Goal: Transaction & Acquisition: Book appointment/travel/reservation

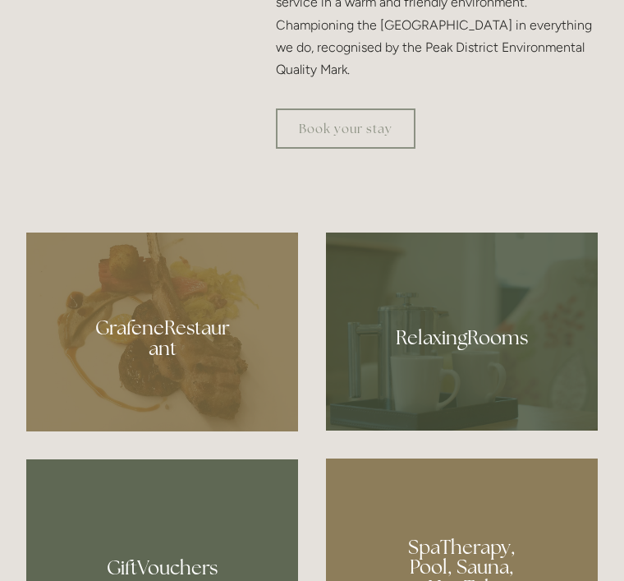
scroll to position [767, 0]
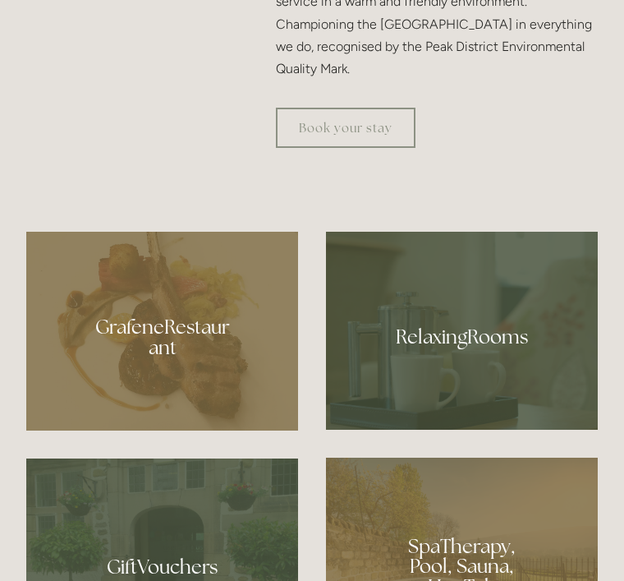
click at [171, 398] on div at bounding box center [162, 331] width 272 height 199
click at [480, 422] on div at bounding box center [462, 331] width 272 height 198
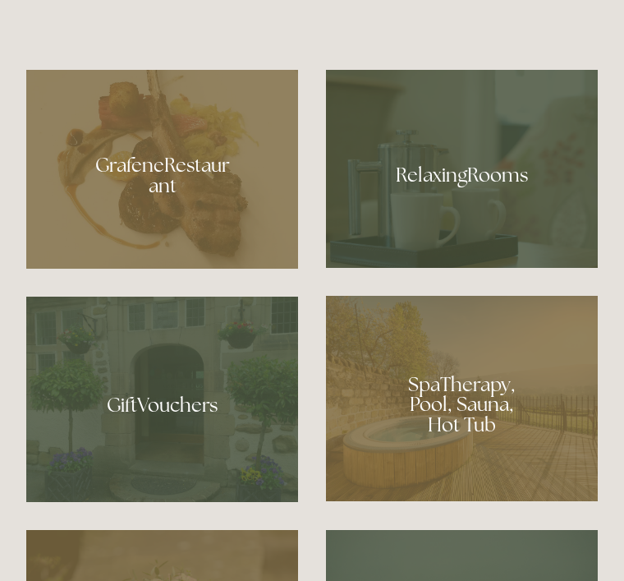
scroll to position [928, 0]
click at [480, 473] on div at bounding box center [462, 398] width 272 height 205
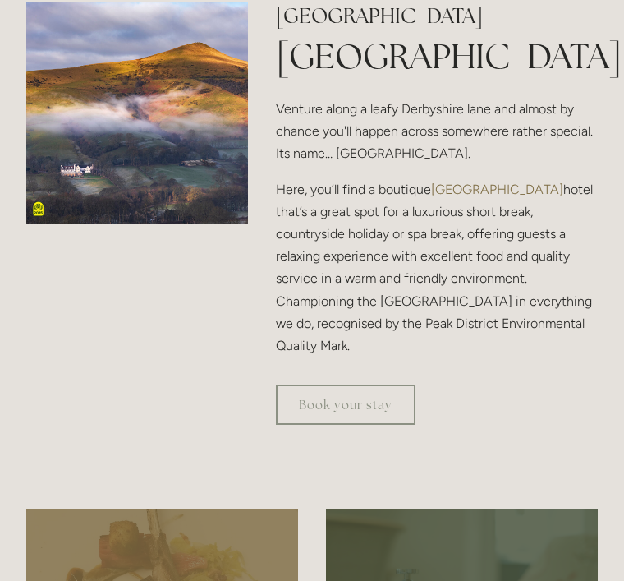
scroll to position [489, 0]
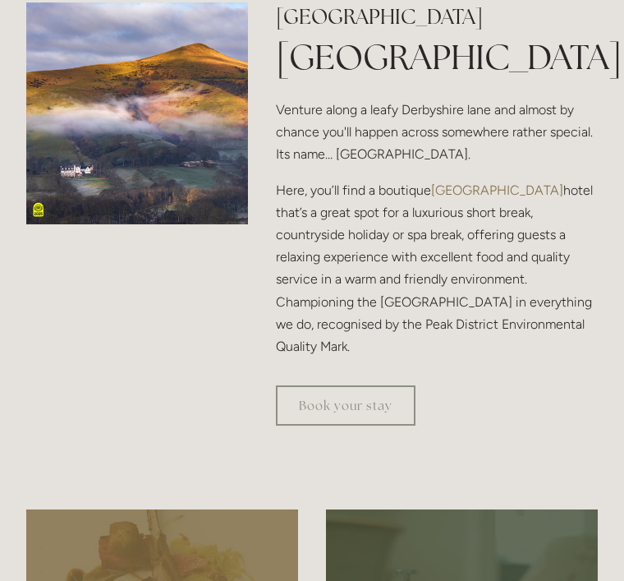
click at [370, 426] on link "Book your stay" at bounding box center [346, 405] width 140 height 40
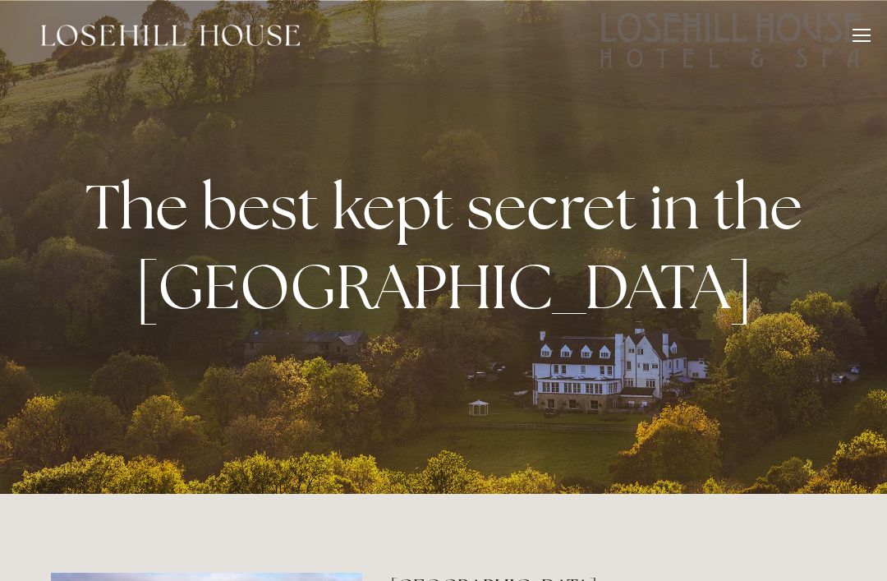
scroll to position [687, 0]
